Goal: Transaction & Acquisition: Purchase product/service

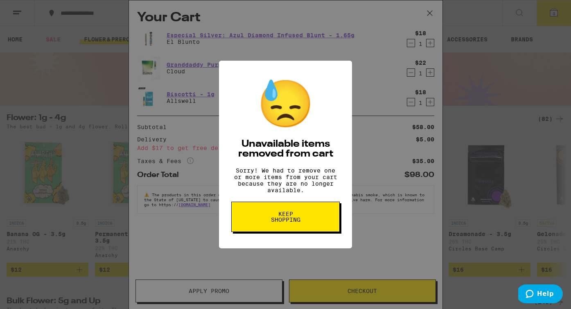
click at [308, 227] on button "Keep Shopping" at bounding box center [285, 216] width 108 height 30
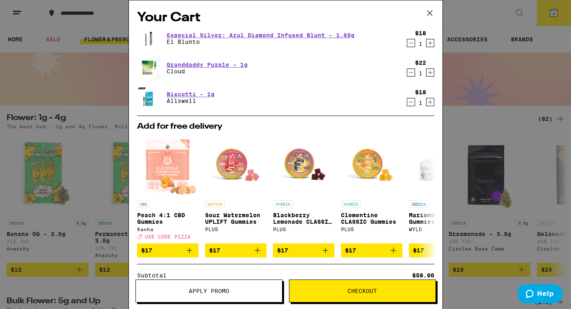
click at [430, 46] on icon "Increment" at bounding box center [429, 43] width 7 height 10
click at [407, 44] on icon "Decrement" at bounding box center [410, 43] width 7 height 10
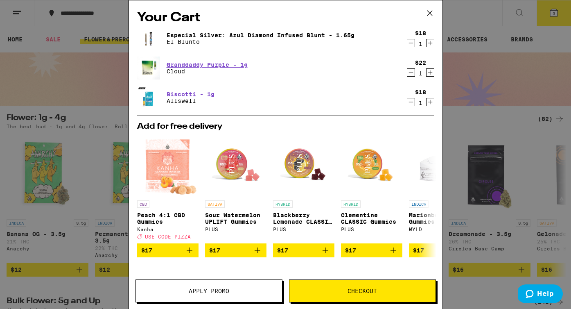
click at [308, 36] on link "Especial Silver: Azul Diamond Infused Blunt - 1.65g" at bounding box center [261, 35] width 188 height 7
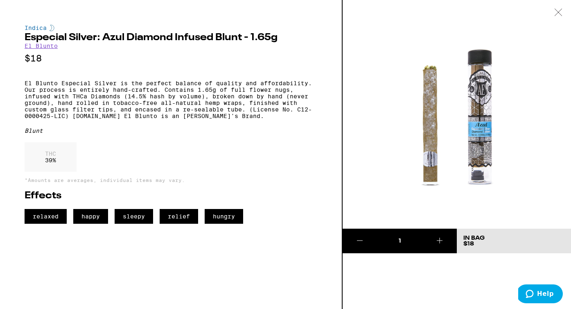
click at [441, 240] on icon at bounding box center [440, 240] width 10 height 10
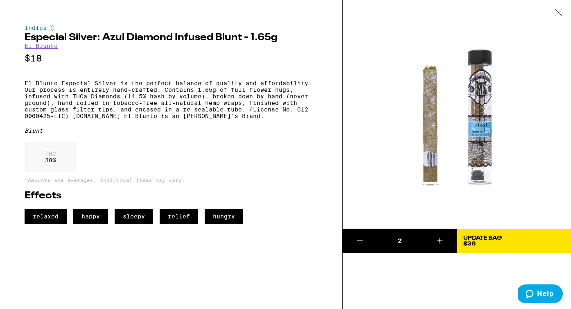
click at [461, 280] on div "2 Update Bag $36" at bounding box center [457, 154] width 228 height 309
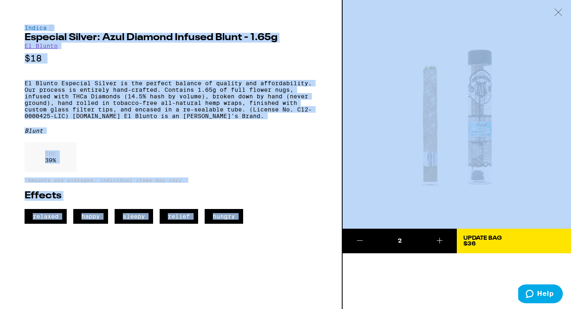
drag, startPoint x: 562, startPoint y: 10, endPoint x: 516, endPoint y: 183, distance: 179.2
click at [515, 185] on div "Indica Especial Silver: Azul Diamond Infused Blunt - 1.65g El Blunto $18 El Blu…" at bounding box center [285, 154] width 571 height 309
click at [491, 249] on button "Update Bag $36" at bounding box center [514, 240] width 114 height 25
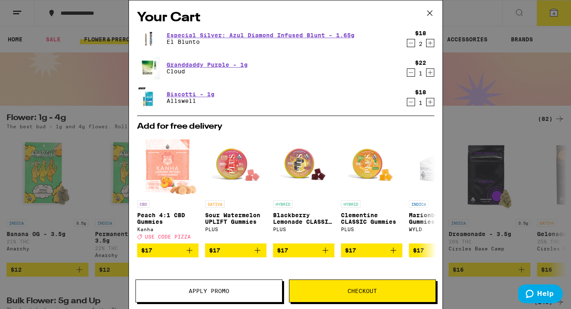
click at [433, 12] on icon at bounding box center [430, 13] width 12 height 12
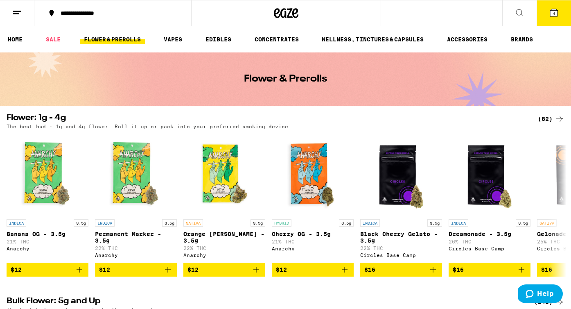
click at [557, 13] on icon at bounding box center [553, 12] width 7 height 7
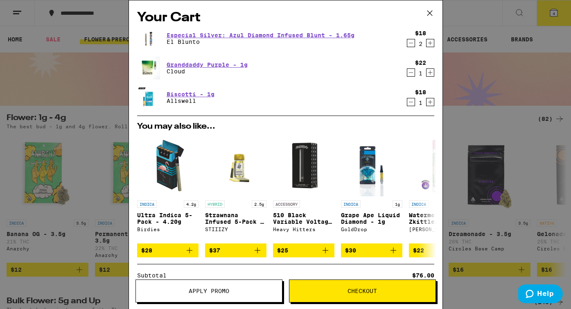
click at [411, 74] on icon "Decrement" at bounding box center [410, 73] width 7 height 10
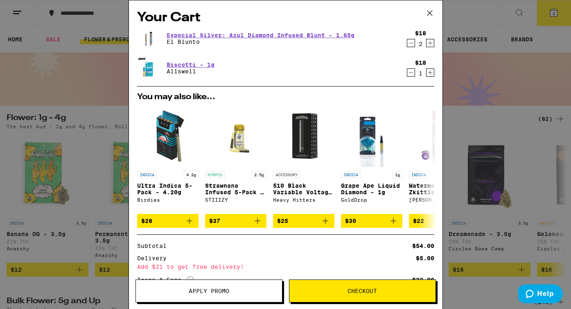
click at [410, 74] on icon "Decrement" at bounding box center [410, 73] width 7 height 10
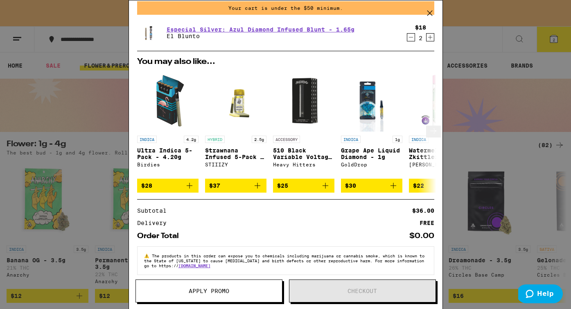
scroll to position [45, 0]
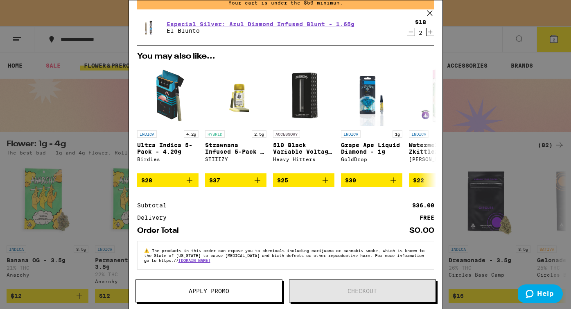
click at [99, 138] on div "Your Cart Your cart is under the $50 minimum. Especial Silver: Azul Diamond Inf…" at bounding box center [285, 154] width 571 height 309
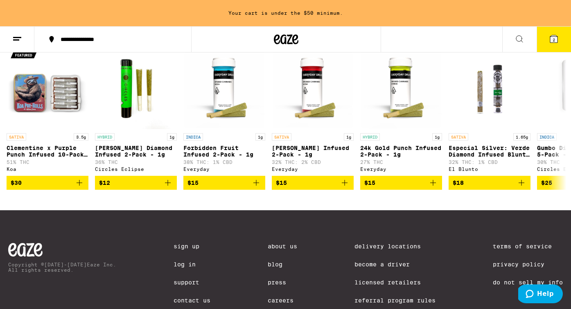
scroll to position [661, 0]
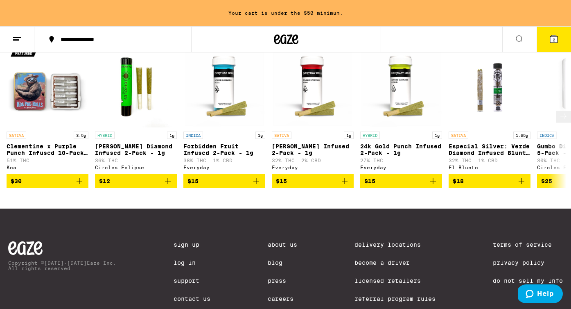
click at [562, 121] on icon at bounding box center [564, 116] width 10 height 10
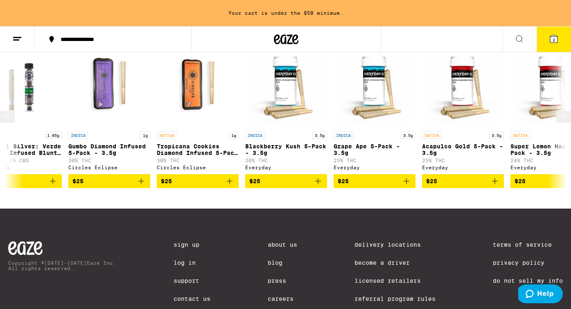
click at [562, 121] on icon at bounding box center [564, 116] width 10 height 10
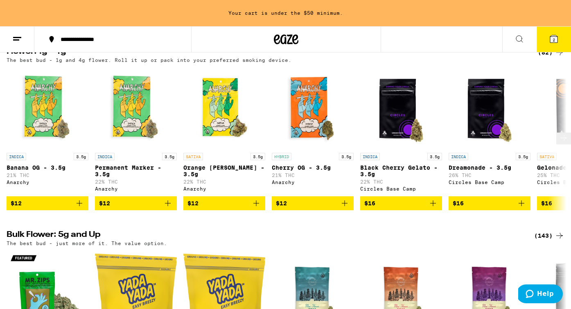
scroll to position [0, 0]
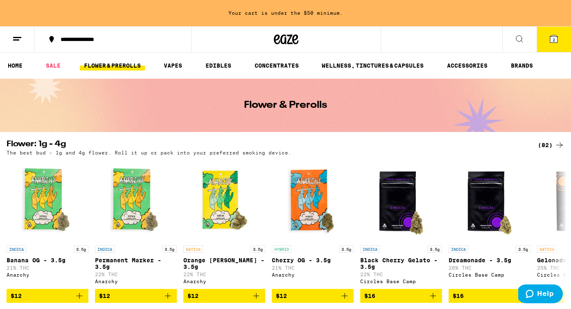
click at [18, 40] on line at bounding box center [16, 40] width 6 height 0
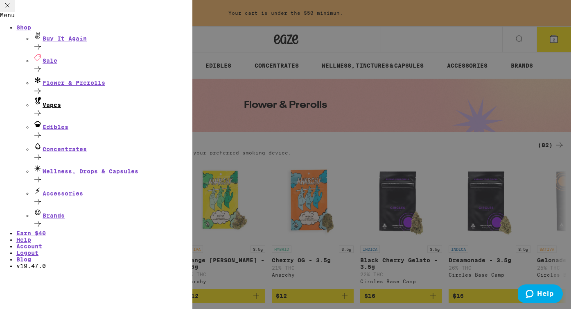
click at [104, 108] on div "Vapes" at bounding box center [113, 108] width 160 height 22
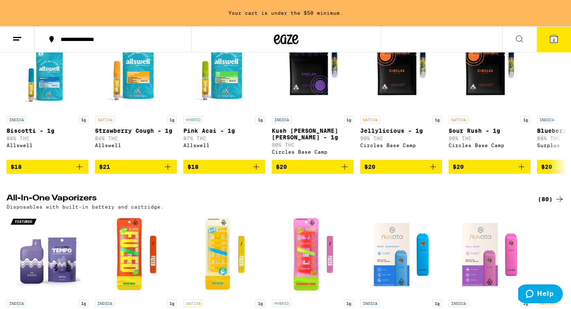
scroll to position [291, 0]
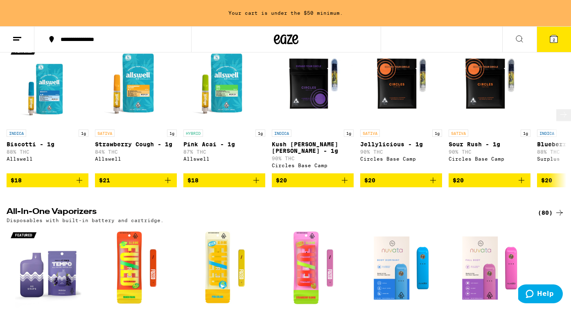
click at [556, 121] on button at bounding box center [563, 115] width 15 height 12
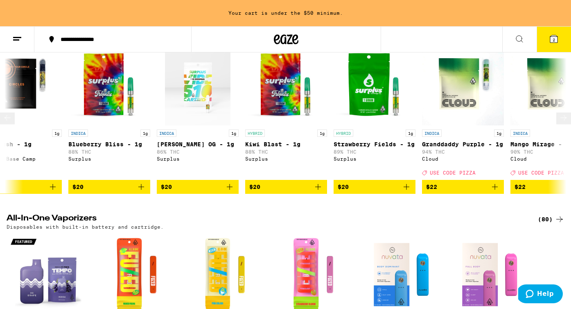
click at [556, 124] on button at bounding box center [563, 119] width 15 height 12
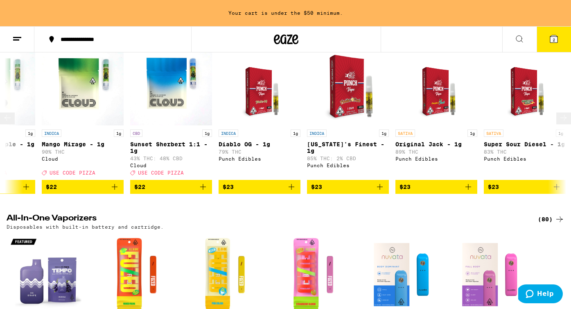
click at [556, 124] on button at bounding box center [563, 119] width 15 height 12
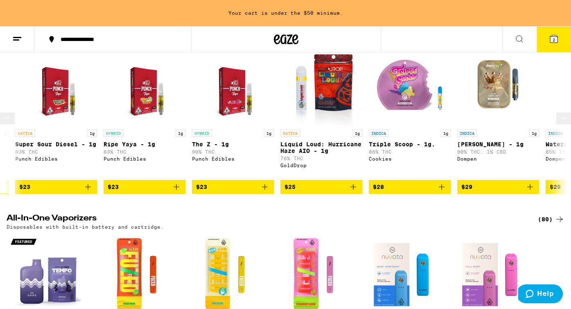
click at [556, 124] on button at bounding box center [563, 119] width 15 height 12
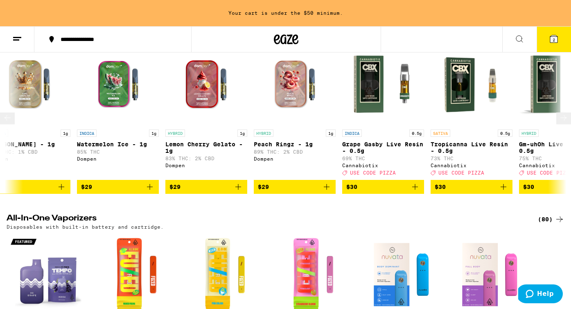
click at [556, 124] on button at bounding box center [563, 119] width 15 height 12
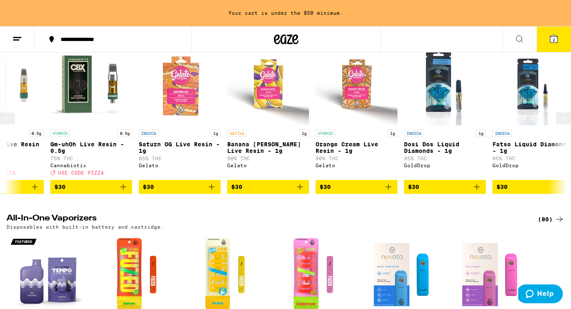
click at [556, 124] on button at bounding box center [563, 119] width 15 height 12
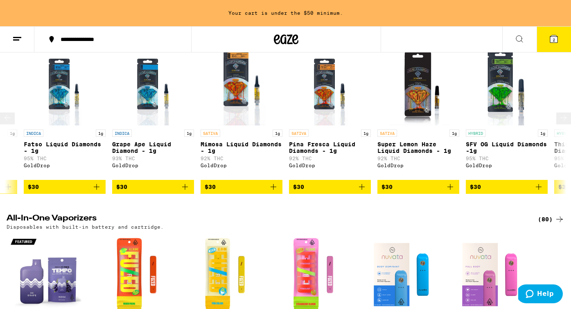
click at [556, 124] on button at bounding box center [563, 119] width 15 height 12
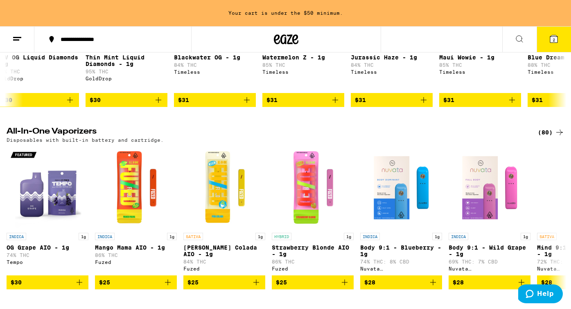
scroll to position [411, 0]
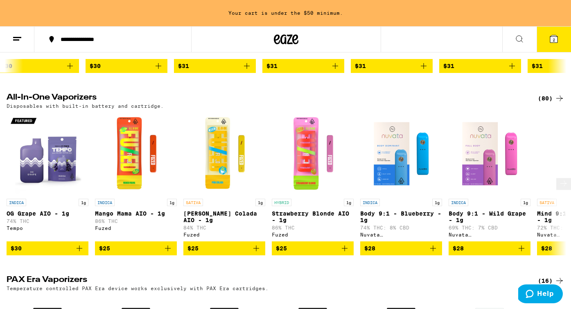
click at [559, 188] on icon at bounding box center [564, 183] width 10 height 10
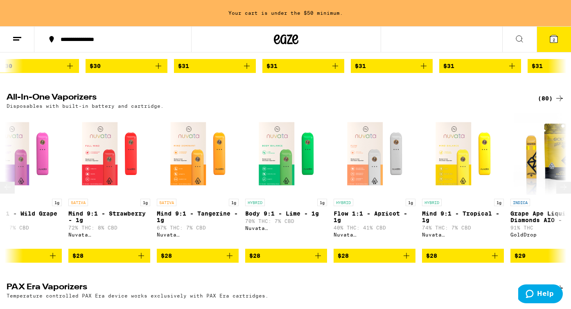
click at [559, 193] on button at bounding box center [563, 187] width 15 height 12
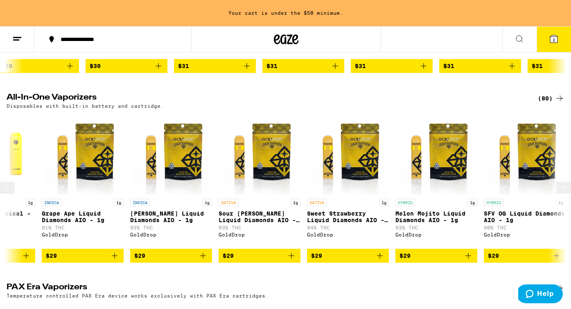
click at [559, 193] on button at bounding box center [563, 187] width 15 height 12
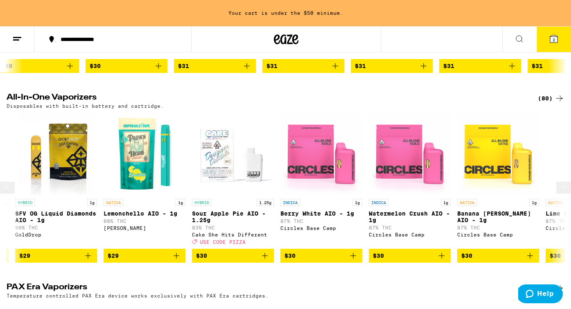
click at [559, 193] on button at bounding box center [563, 187] width 15 height 12
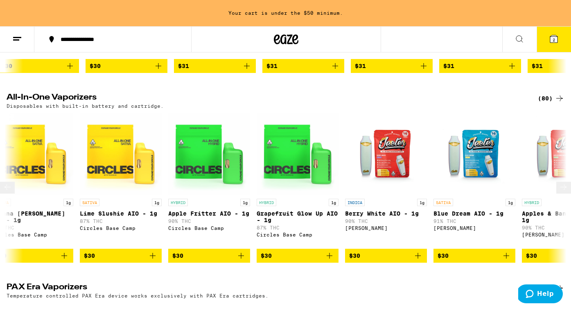
scroll to position [0, 1874]
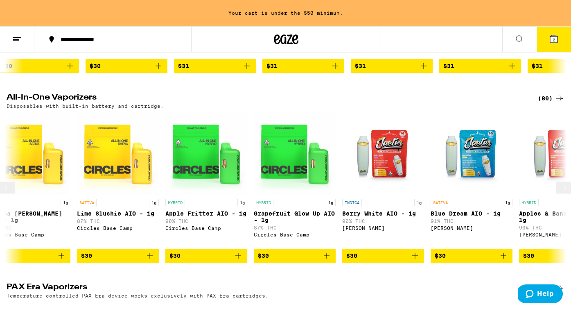
click at [11, 193] on button at bounding box center [7, 187] width 15 height 12
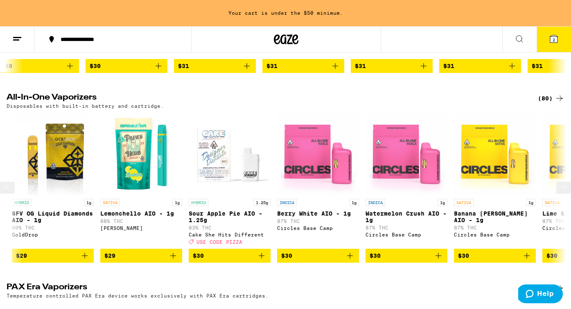
scroll to position [0, 1406]
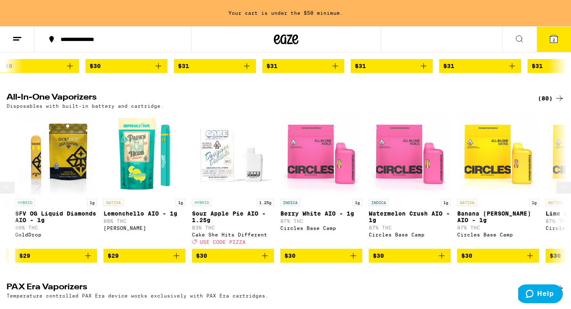
click at [263, 260] on icon "Add to bag" at bounding box center [265, 255] width 10 height 10
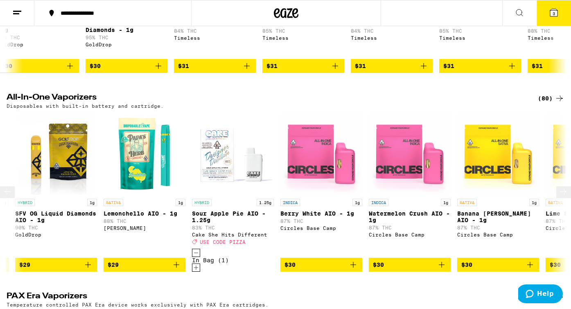
scroll to position [0, 1406]
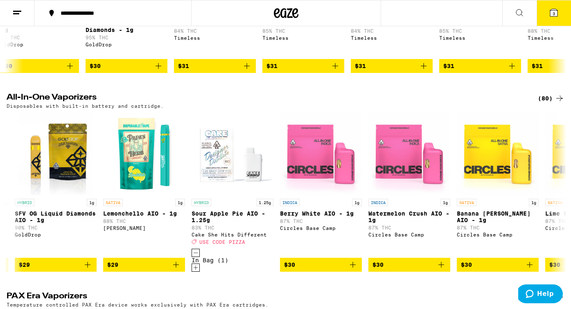
click at [521, 14] on icon at bounding box center [519, 13] width 10 height 10
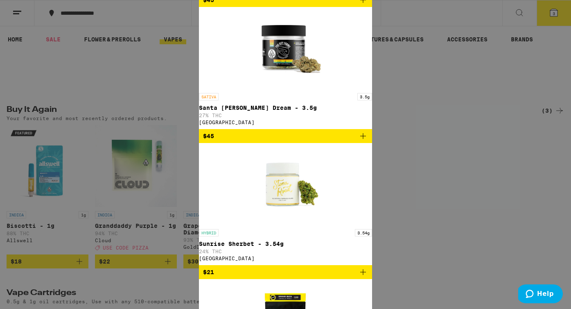
scroll to position [0, 0]
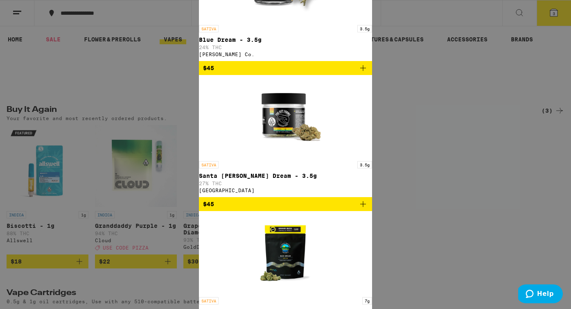
type input "BLUEBERRY"
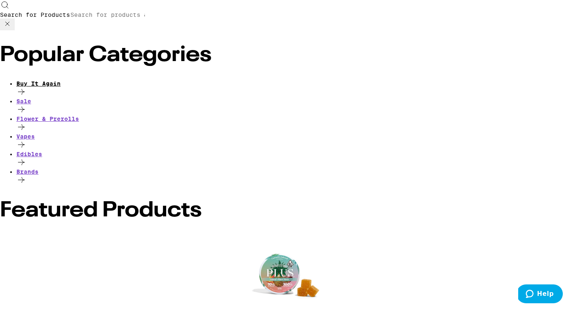
click at [26, 87] on icon at bounding box center [21, 92] width 10 height 10
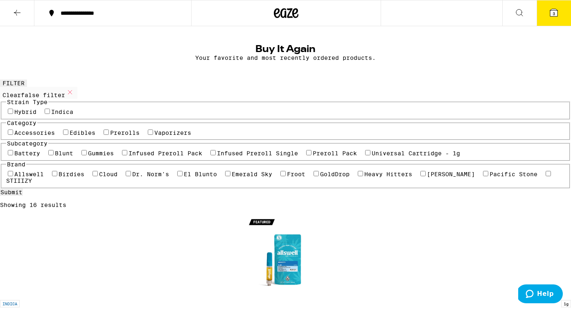
click at [554, 9] on icon at bounding box center [554, 13] width 10 height 10
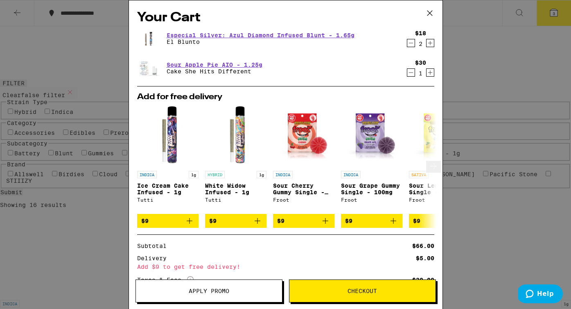
click at [429, 168] on icon at bounding box center [434, 166] width 10 height 10
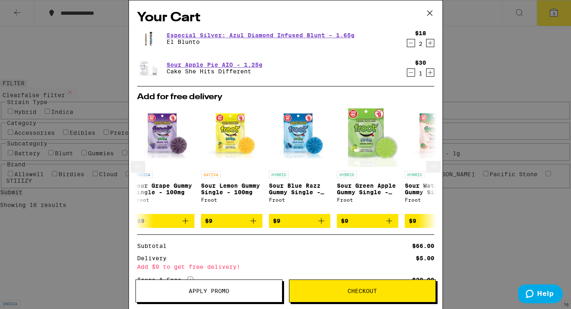
click at [429, 168] on icon at bounding box center [434, 166] width 10 height 10
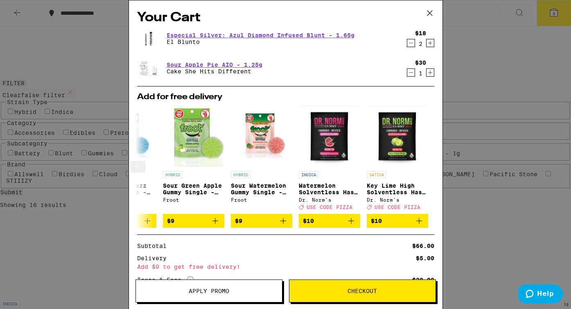
scroll to position [0, 382]
click at [424, 168] on div at bounding box center [429, 166] width 23 height 23
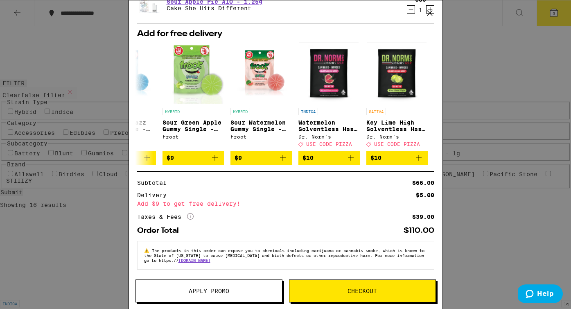
scroll to position [0, 0]
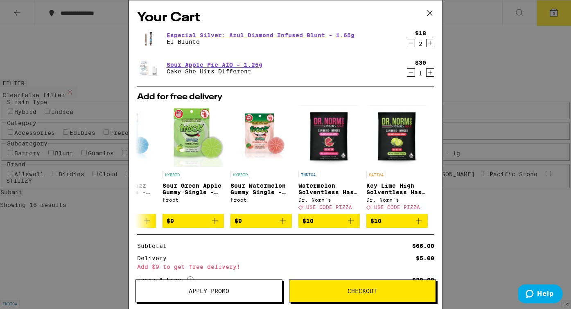
click at [430, 10] on icon at bounding box center [430, 13] width 12 height 12
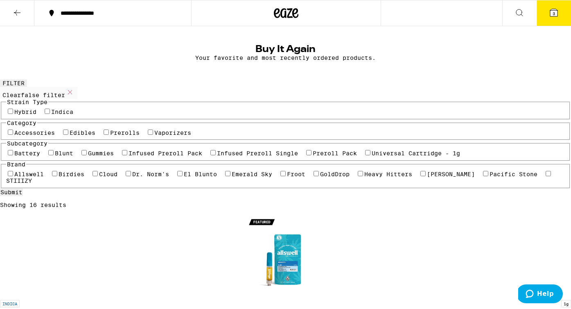
click at [513, 12] on button at bounding box center [519, 13] width 34 height 26
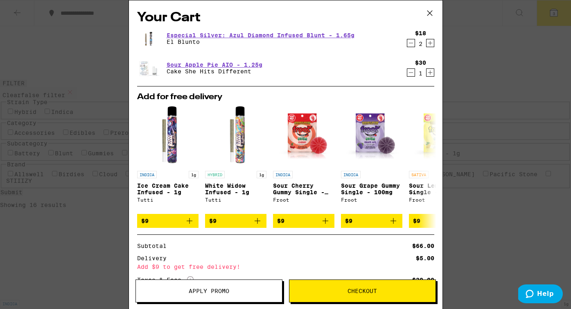
type input "BLUEBERRY CAKE"
click at [428, 14] on icon at bounding box center [430, 13] width 12 height 12
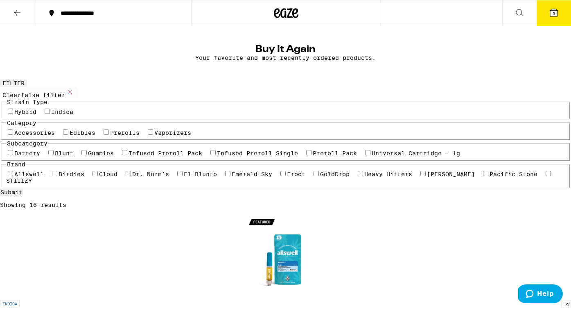
click at [12, 12] on button at bounding box center [17, 13] width 34 height 26
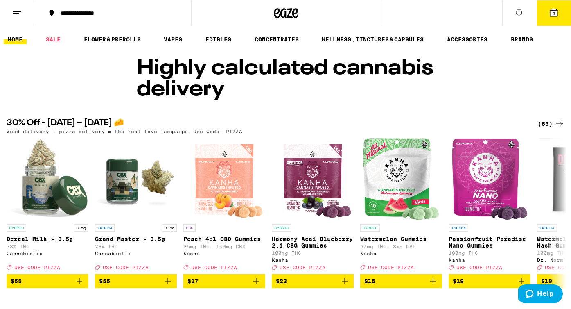
click at [47, 26] on ul "HOME SALE FLOWER & PREROLLS VAPES EDIBLES CONCENTRATES WELLNESS, TINCTURES & CA…" at bounding box center [285, 39] width 571 height 26
click at [48, 36] on link "SALE" at bounding box center [53, 39] width 23 height 10
click at [50, 41] on link "SALE" at bounding box center [53, 39] width 23 height 10
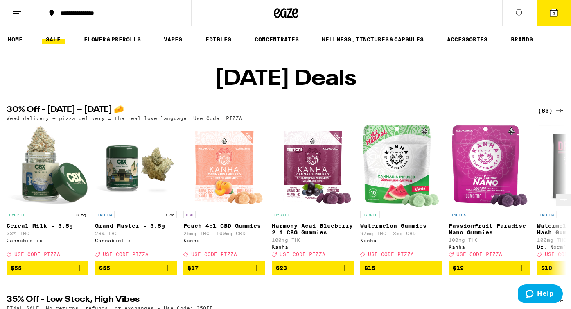
click at [561, 206] on button at bounding box center [563, 200] width 15 height 12
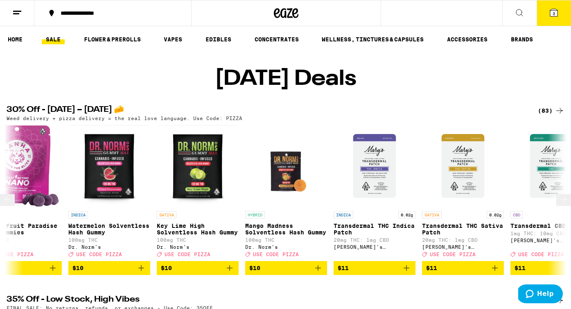
click at [561, 206] on button at bounding box center [563, 200] width 15 height 12
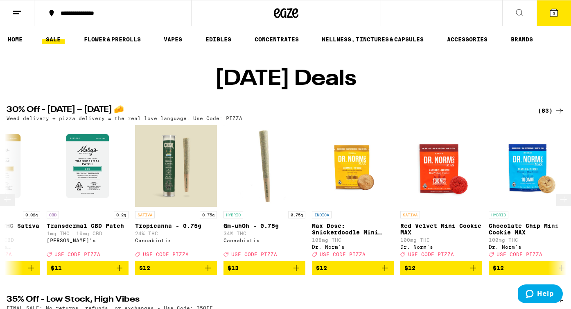
scroll to position [0, 937]
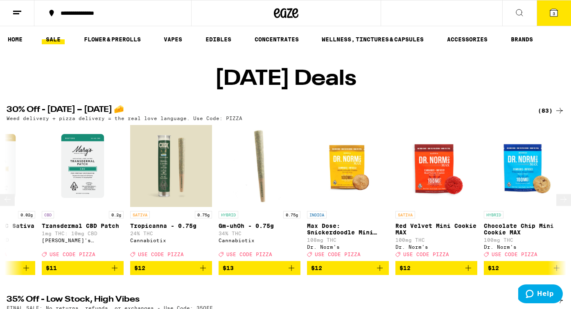
click at [561, 206] on button at bounding box center [563, 200] width 15 height 12
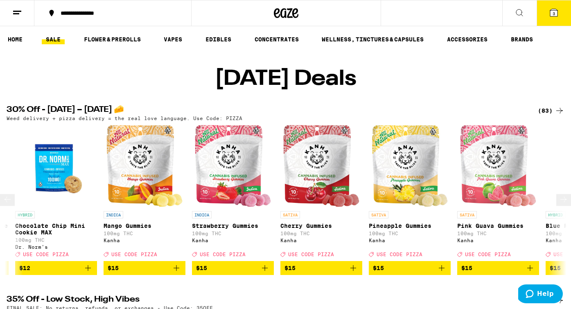
click at [561, 206] on button at bounding box center [563, 200] width 15 height 12
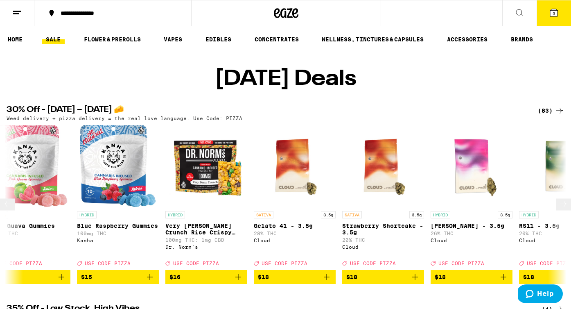
click at [561, 210] on button at bounding box center [563, 204] width 15 height 12
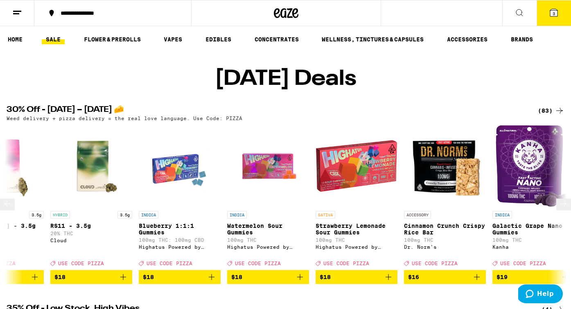
click at [561, 210] on button at bounding box center [563, 204] width 15 height 12
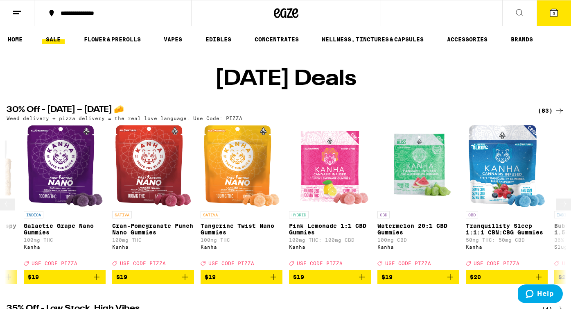
click at [561, 210] on button at bounding box center [563, 204] width 15 height 12
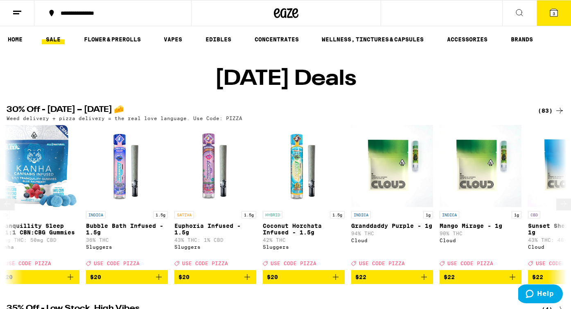
scroll to position [0, 3280]
click at [129, 187] on img "Open page for Bubble Bath Infused - 1.5g from Sluggers" at bounding box center [127, 166] width 82 height 82
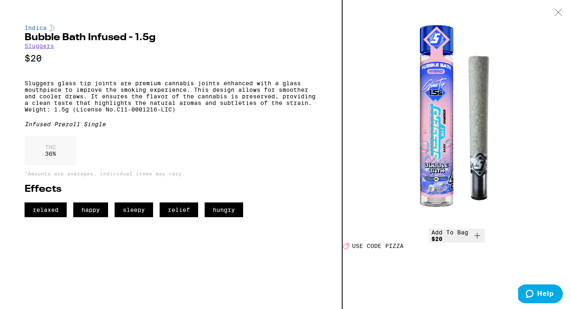
click at [560, 14] on icon at bounding box center [558, 12] width 7 height 7
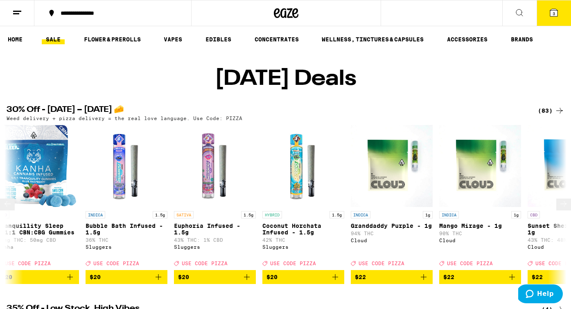
click at [559, 209] on icon at bounding box center [564, 204] width 10 height 10
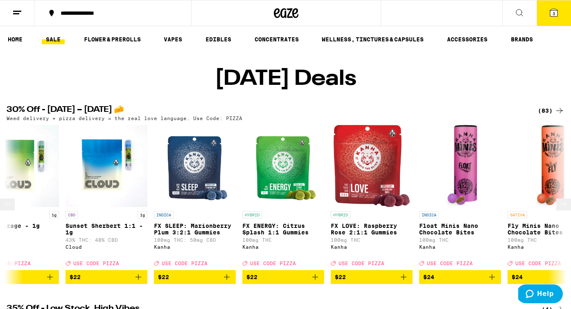
scroll to position [0, 3749]
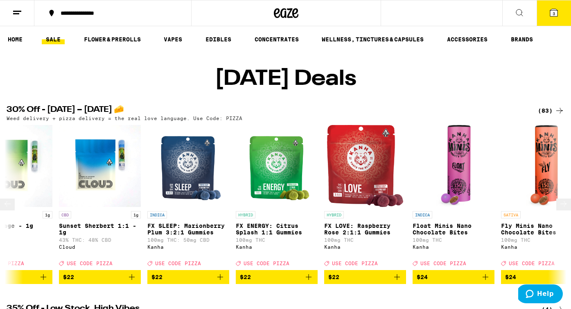
click at [559, 209] on icon at bounding box center [564, 204] width 10 height 10
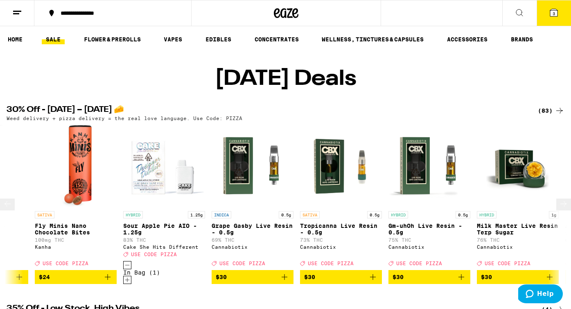
scroll to position [0, 4218]
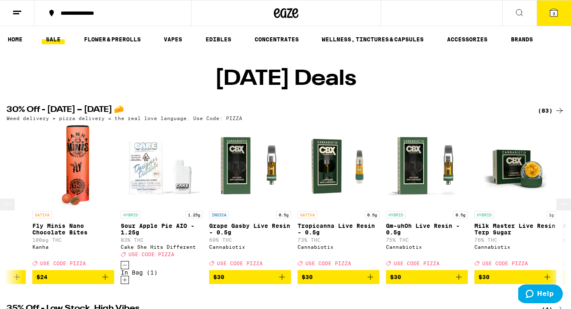
click at [559, 209] on icon at bounding box center [564, 204] width 10 height 10
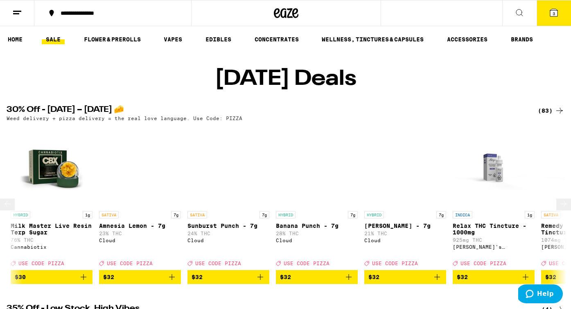
scroll to position [0, 4686]
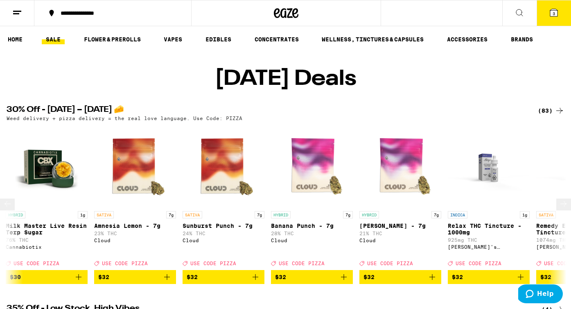
click at [559, 209] on icon at bounding box center [564, 204] width 10 height 10
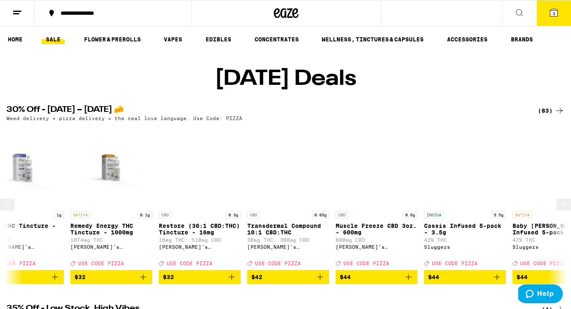
scroll to position [0, 5155]
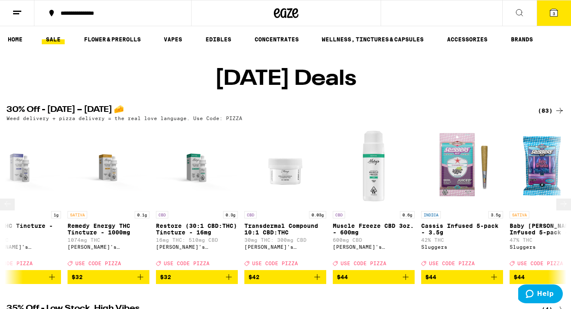
click at [562, 210] on button at bounding box center [563, 204] width 15 height 12
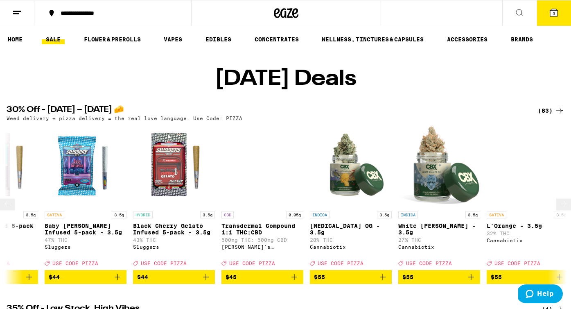
scroll to position [0, 5623]
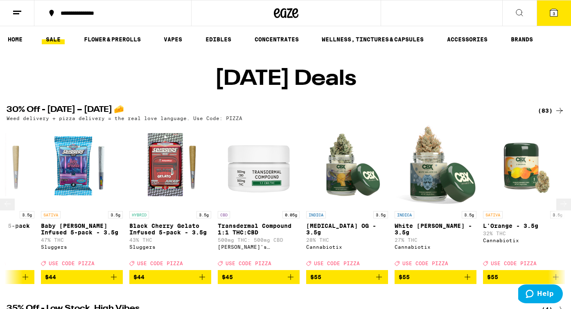
click at [562, 210] on button at bounding box center [563, 204] width 15 height 12
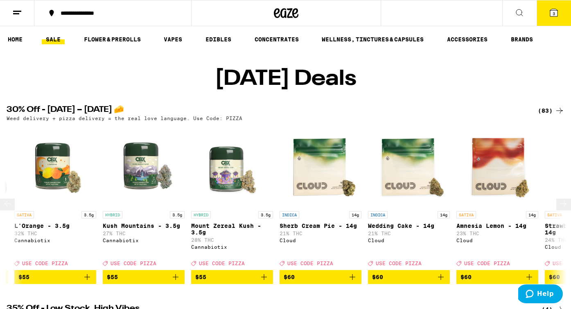
click at [562, 210] on button at bounding box center [563, 204] width 15 height 12
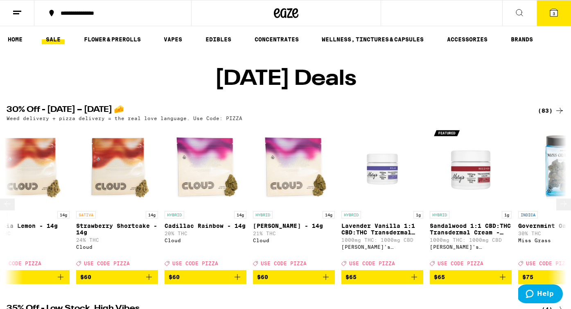
click at [562, 210] on button at bounding box center [563, 204] width 15 height 12
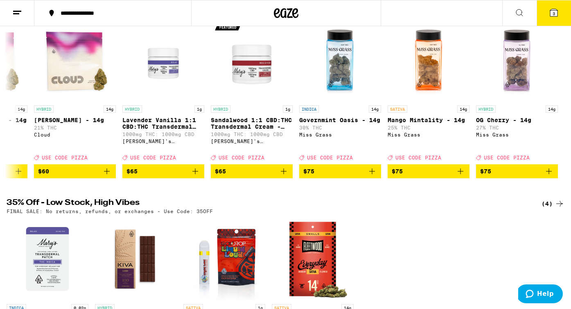
scroll to position [84, 0]
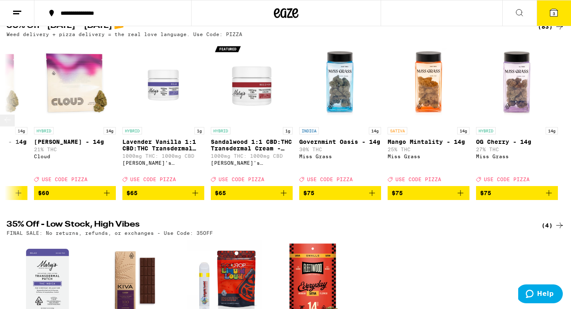
click at [11, 125] on icon at bounding box center [7, 120] width 10 height 10
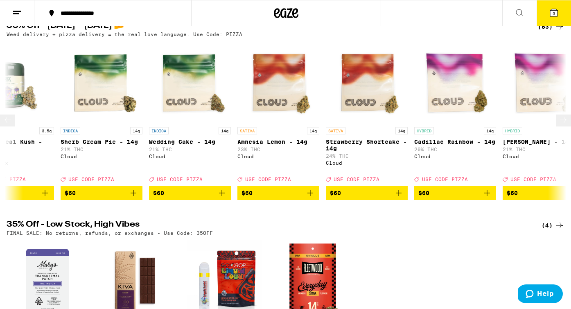
click at [12, 125] on icon at bounding box center [7, 120] width 10 height 10
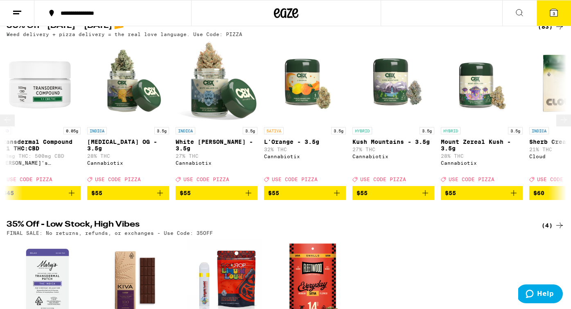
click at [12, 125] on icon at bounding box center [7, 120] width 10 height 10
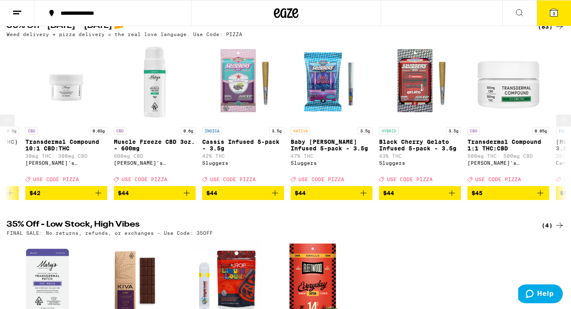
click at [12, 125] on icon at bounding box center [7, 120] width 10 height 10
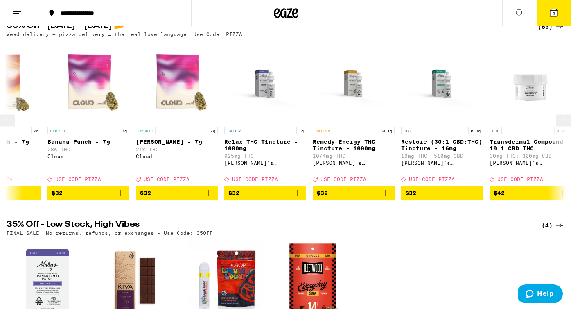
click at [12, 125] on icon at bounding box center [7, 120] width 10 height 10
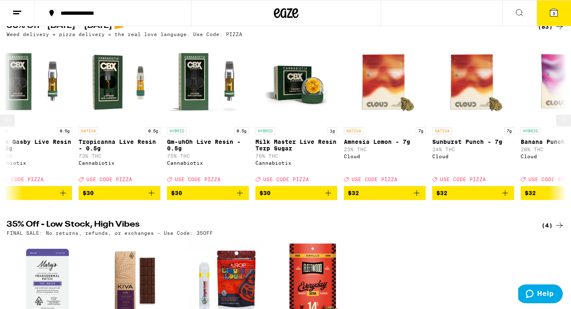
click at [12, 125] on icon at bounding box center [7, 120] width 10 height 10
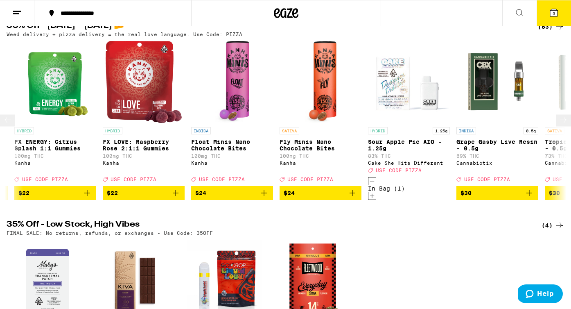
scroll to position [0, 3968]
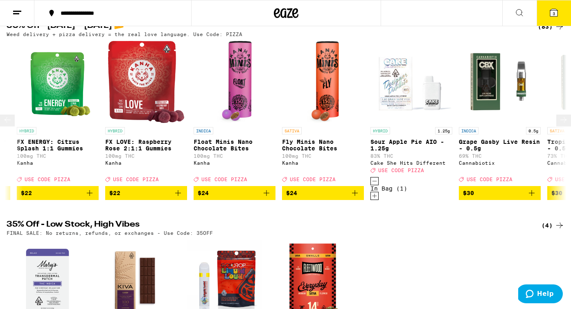
click at [12, 124] on icon at bounding box center [7, 120] width 10 height 10
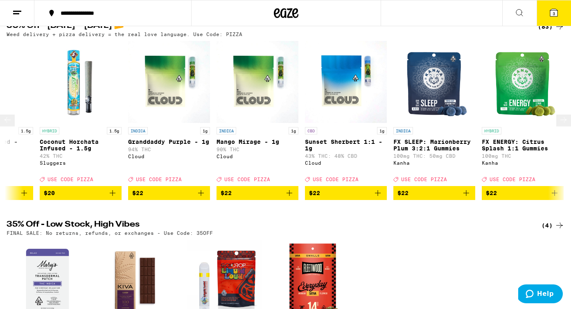
scroll to position [0, 3499]
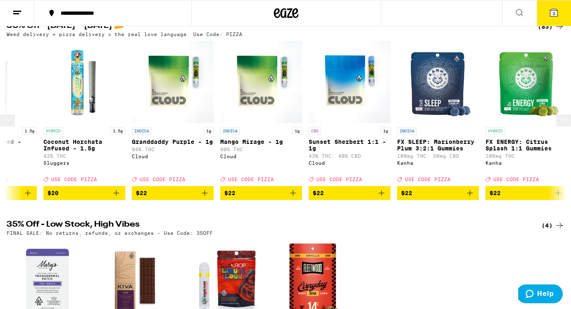
click at [12, 124] on icon at bounding box center [7, 120] width 10 height 10
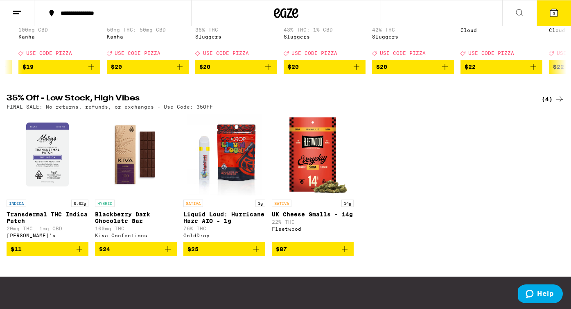
scroll to position [30, 0]
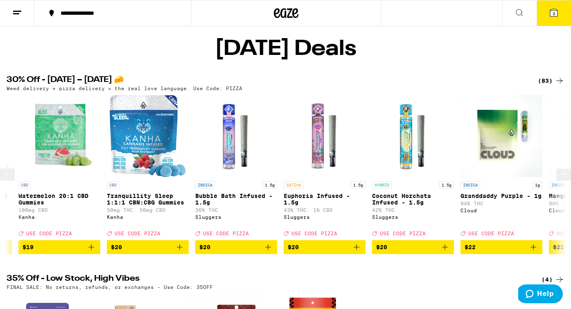
click at [442, 250] on icon "Add to bag" at bounding box center [445, 247] width 10 height 10
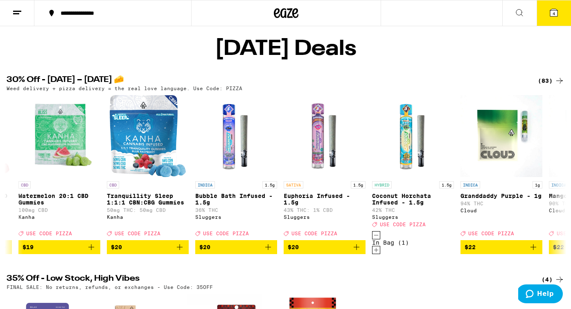
click at [547, 13] on button "4" at bounding box center [554, 12] width 34 height 25
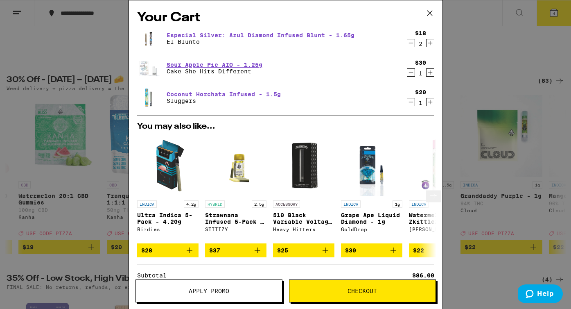
click at [239, 220] on p "Strawnana Infused 5-Pack - 2.5g" at bounding box center [235, 218] width 61 height 13
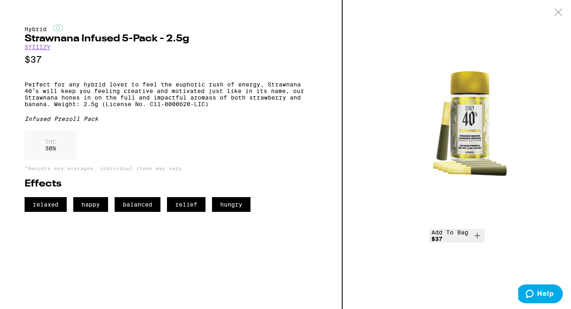
click at [482, 240] on icon at bounding box center [477, 235] width 10 height 10
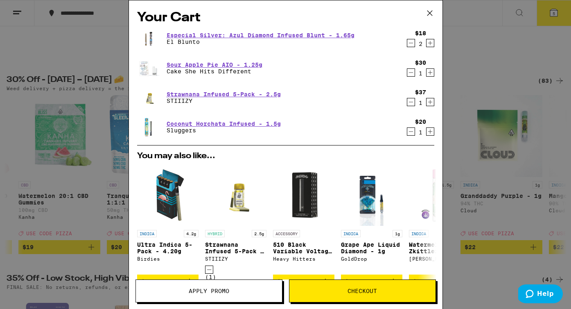
click at [411, 131] on icon "Decrement" at bounding box center [410, 131] width 7 height 10
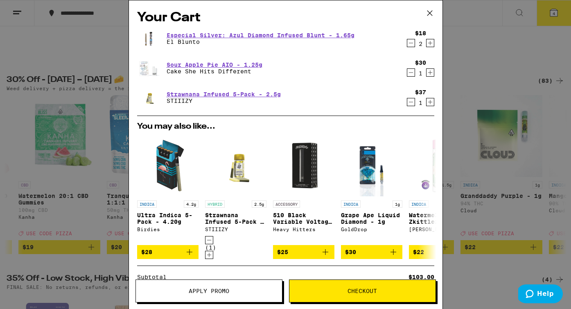
click at [243, 298] on button "Apply Promo" at bounding box center [208, 290] width 147 height 23
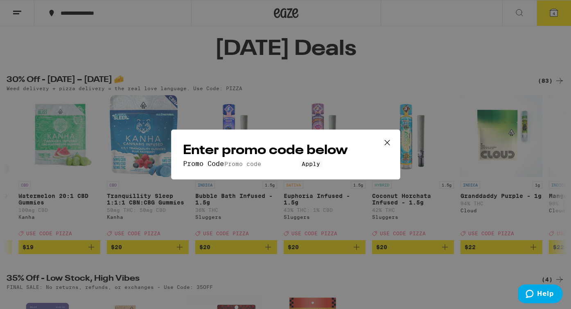
click at [236, 160] on input "Promo Code" at bounding box center [261, 163] width 75 height 7
type input "PIZZA"
click at [299, 167] on button "Apply" at bounding box center [310, 163] width 23 height 7
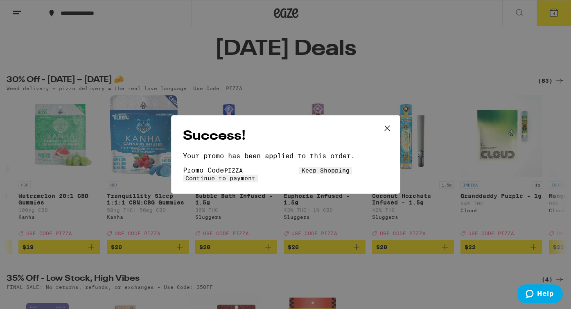
click at [258, 174] on button "Continue to payment" at bounding box center [220, 177] width 75 height 7
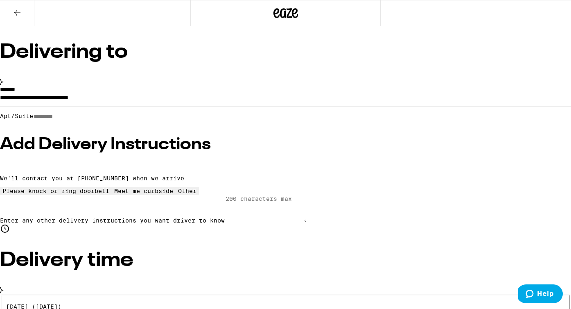
scroll to position [47, 0]
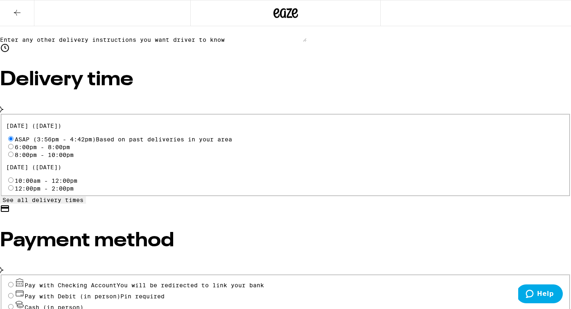
scroll to position [277, 0]
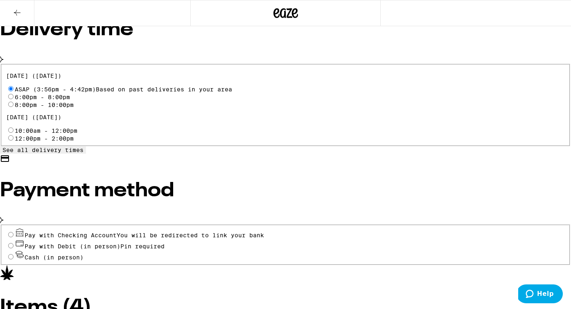
click at [83, 254] on span "Cash (in person)" at bounding box center [54, 257] width 59 height 7
click at [14, 254] on input "Cash (in person)" at bounding box center [10, 256] width 5 height 5
radio input "true"
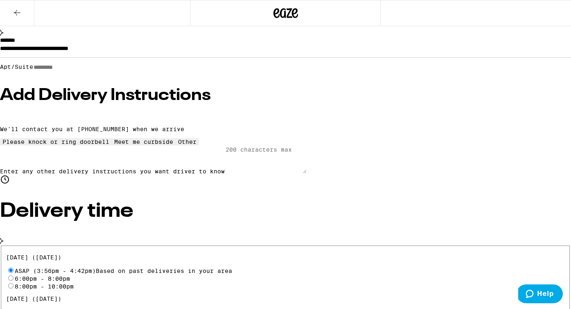
scroll to position [0, 0]
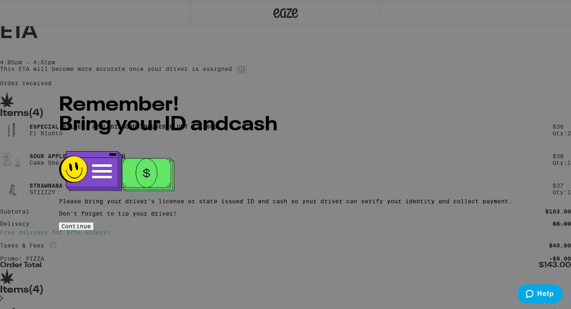
click at [91, 223] on span "Continue" at bounding box center [75, 226] width 29 height 7
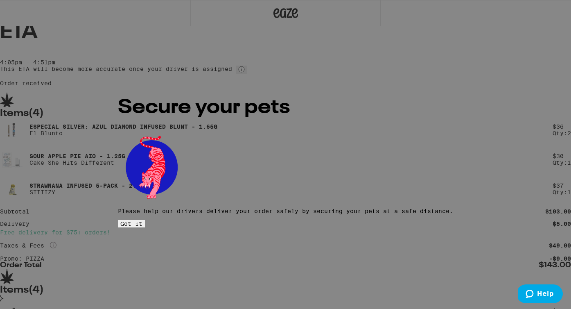
click at [142, 220] on span "Got it" at bounding box center [131, 223] width 22 height 7
